Goal: Subscribe to service/newsletter

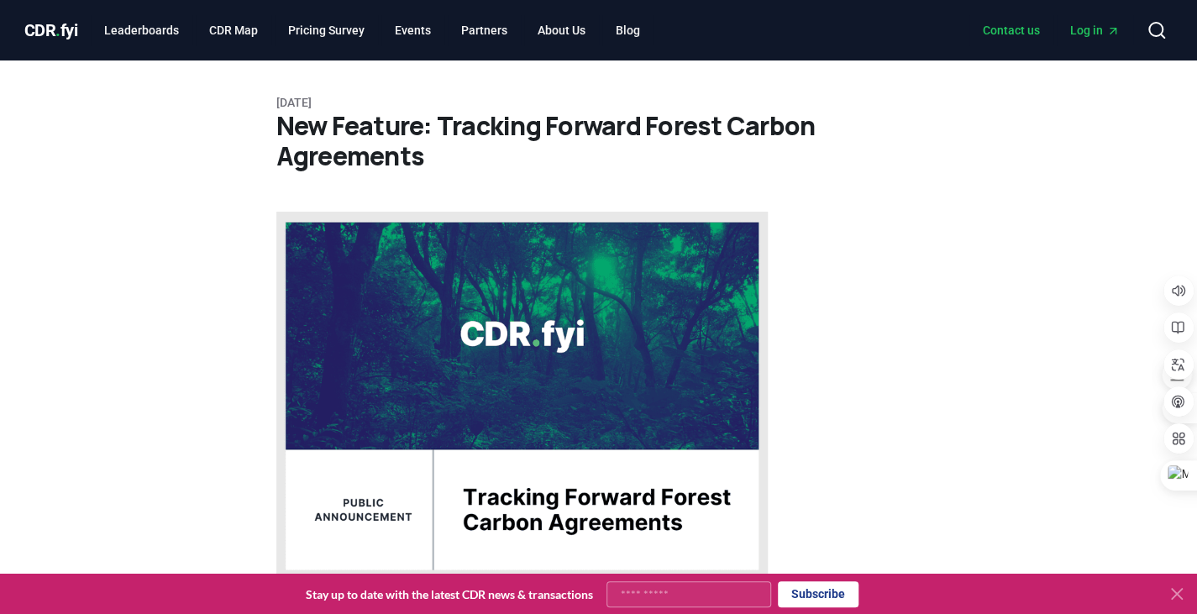
click at [1008, 30] on link "Contact us" at bounding box center [1011, 30] width 84 height 30
click at [352, 30] on link "Pricing Survey" at bounding box center [326, 30] width 103 height 30
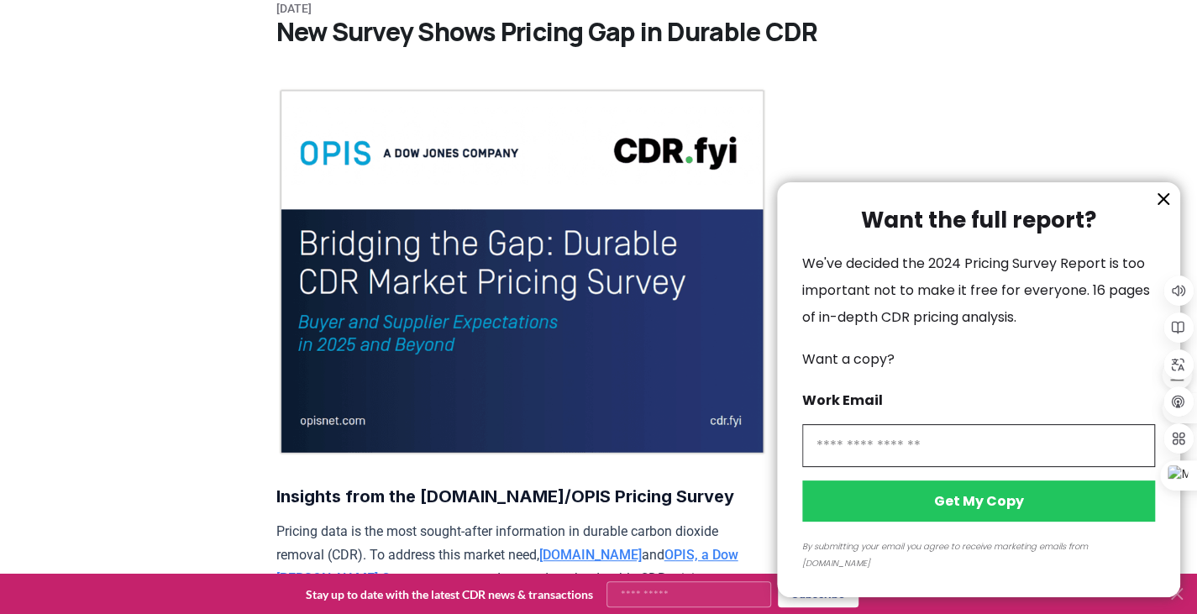
scroll to position [98, 0]
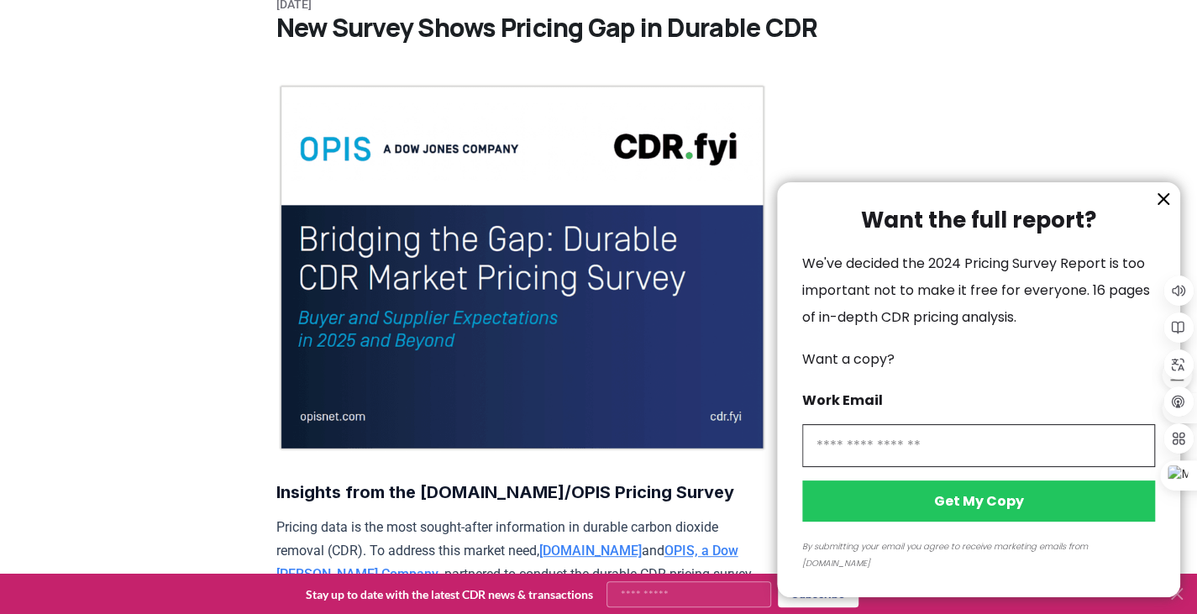
click at [852, 451] on input "information" at bounding box center [978, 445] width 353 height 43
type input "**********"
click at [950, 521] on button "Get My Copy" at bounding box center [978, 500] width 353 height 41
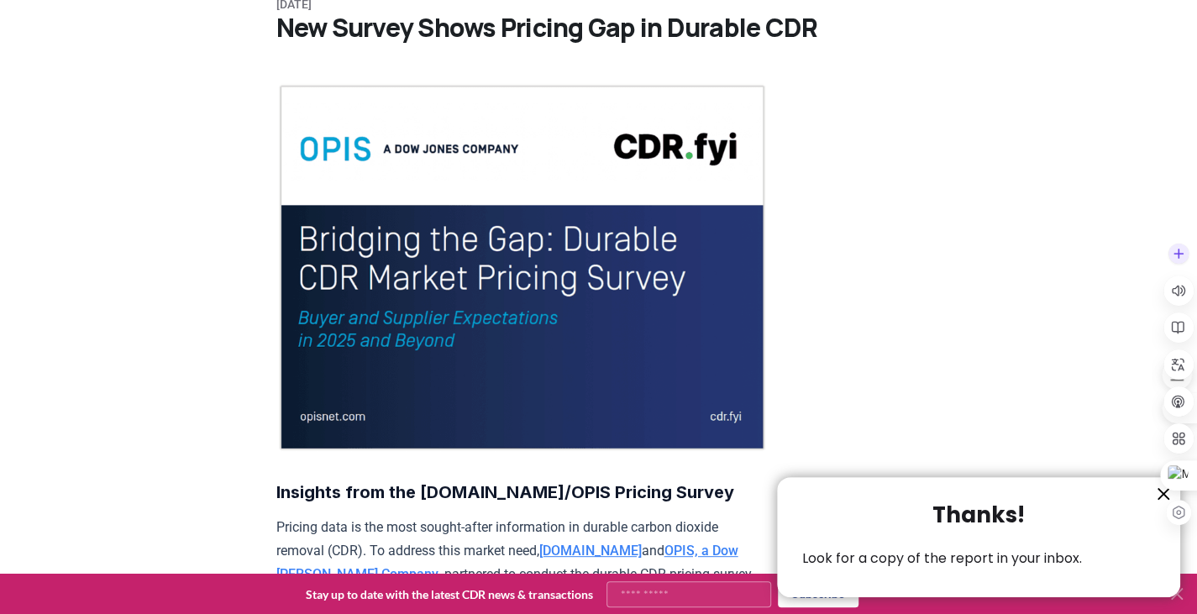
click at [1165, 493] on div at bounding box center [1178, 382] width 30 height 289
click at [1159, 498] on icon "information" at bounding box center [1163, 494] width 10 height 10
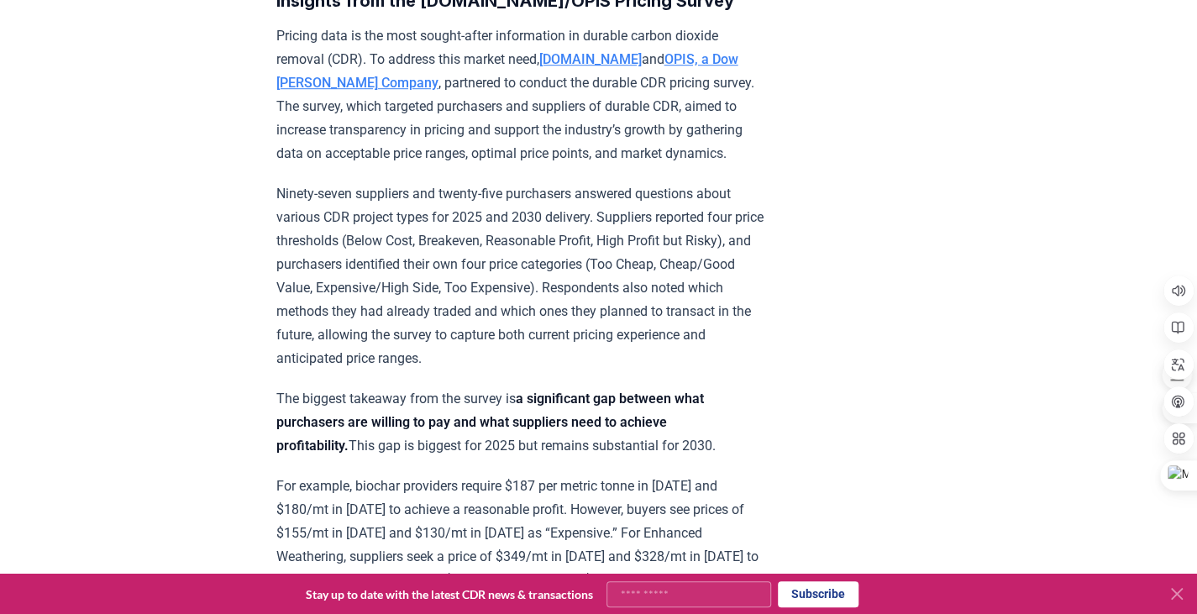
scroll to position [615, 0]
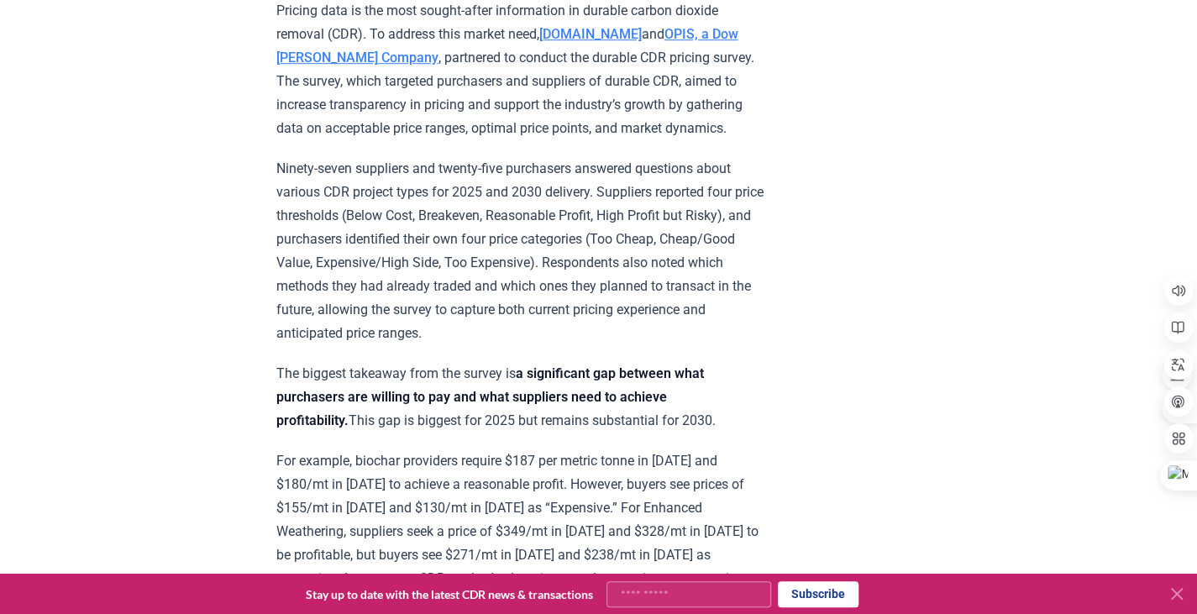
click at [637, 594] on input "Your email" at bounding box center [688, 594] width 165 height 26
type input "**********"
click at [822, 591] on button "Subscribe" at bounding box center [818, 594] width 81 height 26
